Goal: Task Accomplishment & Management: Manage account settings

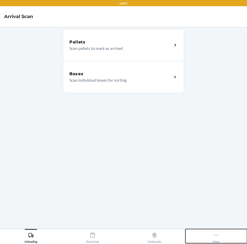
click at [214, 236] on icon at bounding box center [217, 235] width 6 height 6
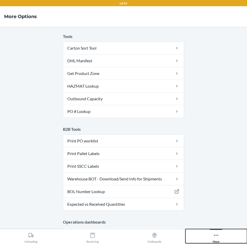
scroll to position [240, 0]
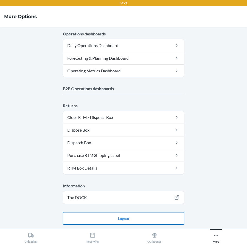
click at [134, 215] on button "Logout" at bounding box center [123, 218] width 121 height 12
